Goal: Navigation & Orientation: Find specific page/section

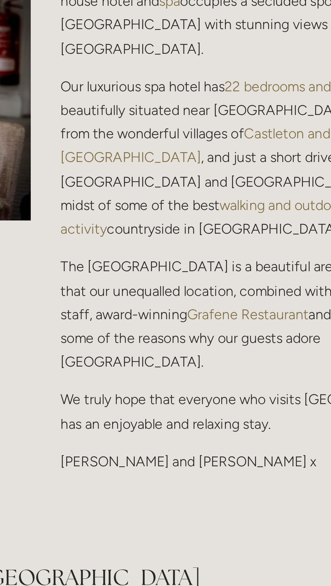
scroll to position [1057, 0]
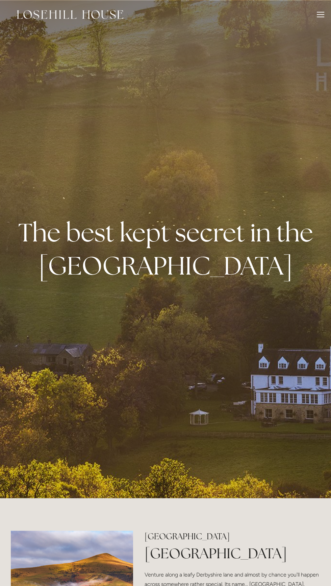
click at [323, 19] on div at bounding box center [320, 15] width 7 height 7
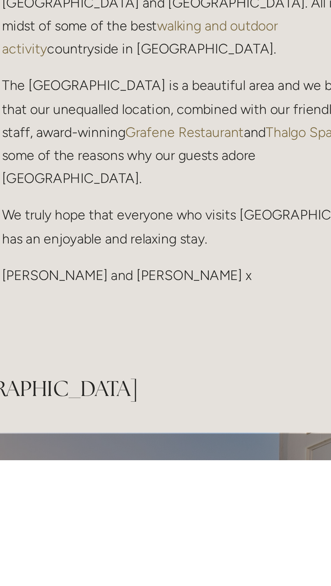
scroll to position [827, 0]
click at [233, 458] on link "Grafene Restaurant" at bounding box center [243, 455] width 47 height 6
